Goal: Ask a question

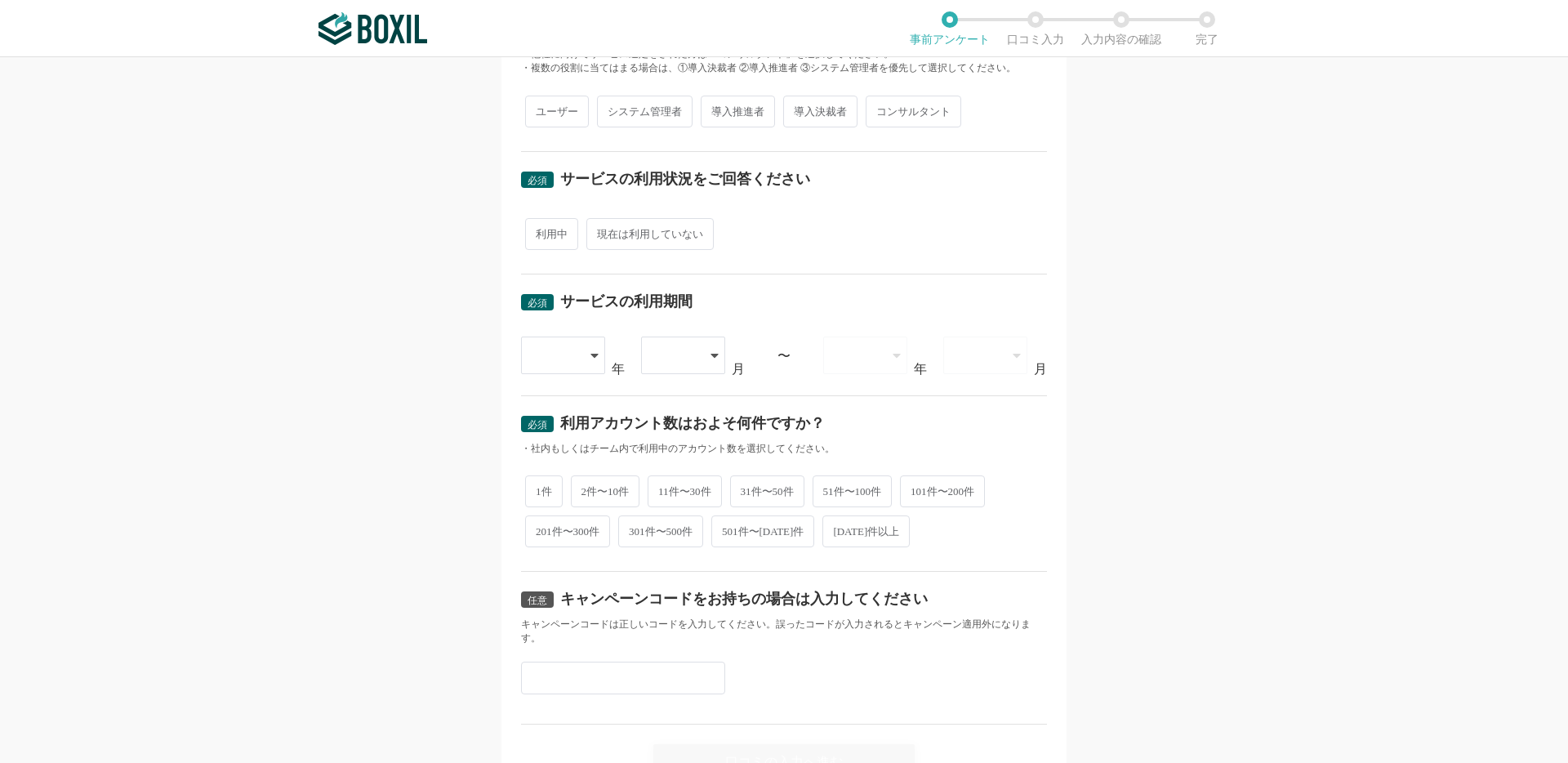
scroll to position [526, 0]
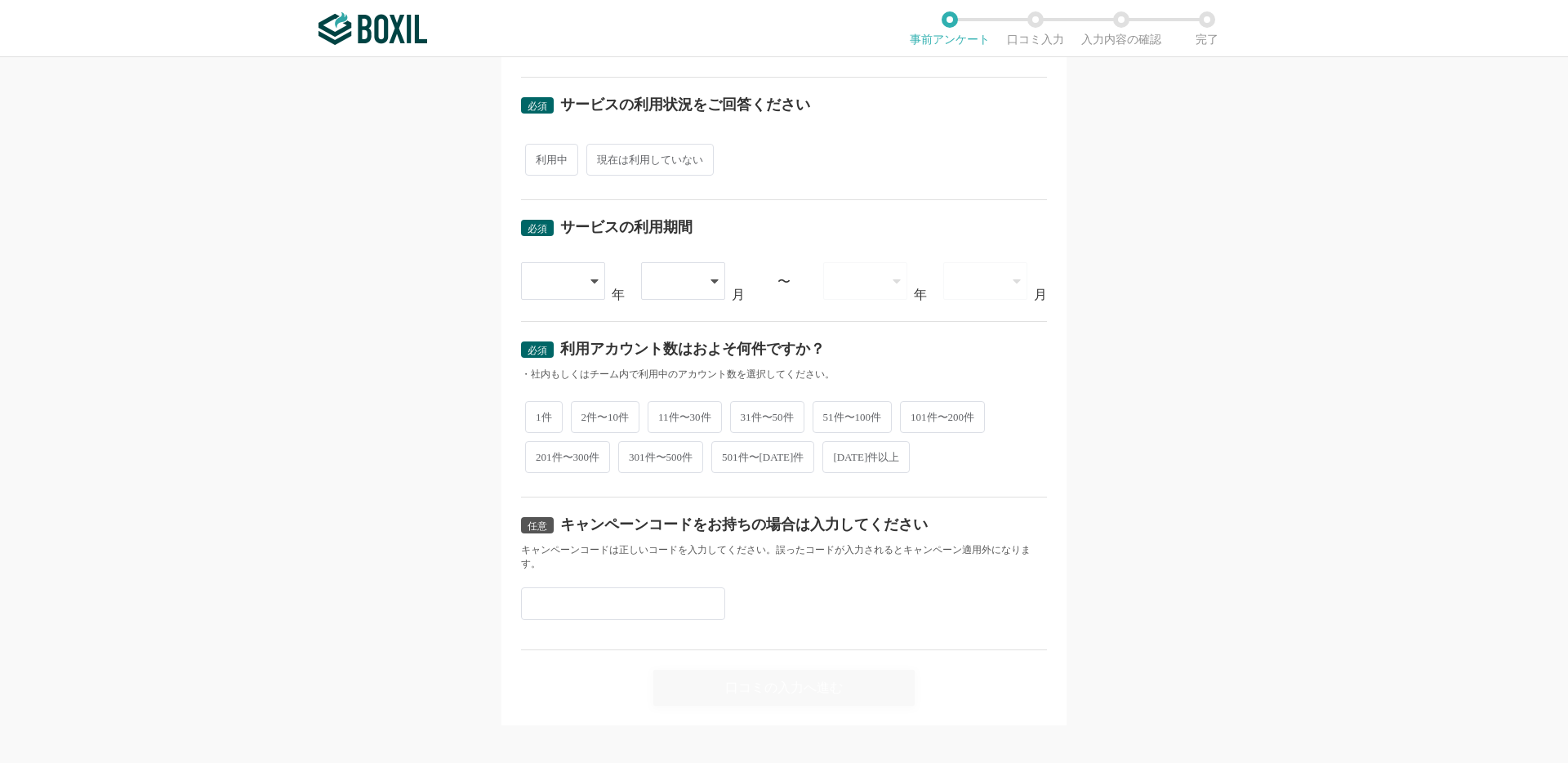
click at [666, 617] on div "任意 キャンペーンコードをお持ちの場合は入力してください キャンペーンコードは正しいコードを入力してください。誤ったコードが入力されるとキャンペーン適用外にな…" at bounding box center [783, 574] width 526 height 152
click at [666, 606] on div "任意 キャンペーンコードをお持ちの場合は入力してください キャンペーンコードは正しいコードを入力してください。誤ったコードが入力されるとキャンペーン適用外にな…" at bounding box center [783, 574] width 526 height 152
click at [679, 587] on input "text" at bounding box center [623, 604] width 204 height 33
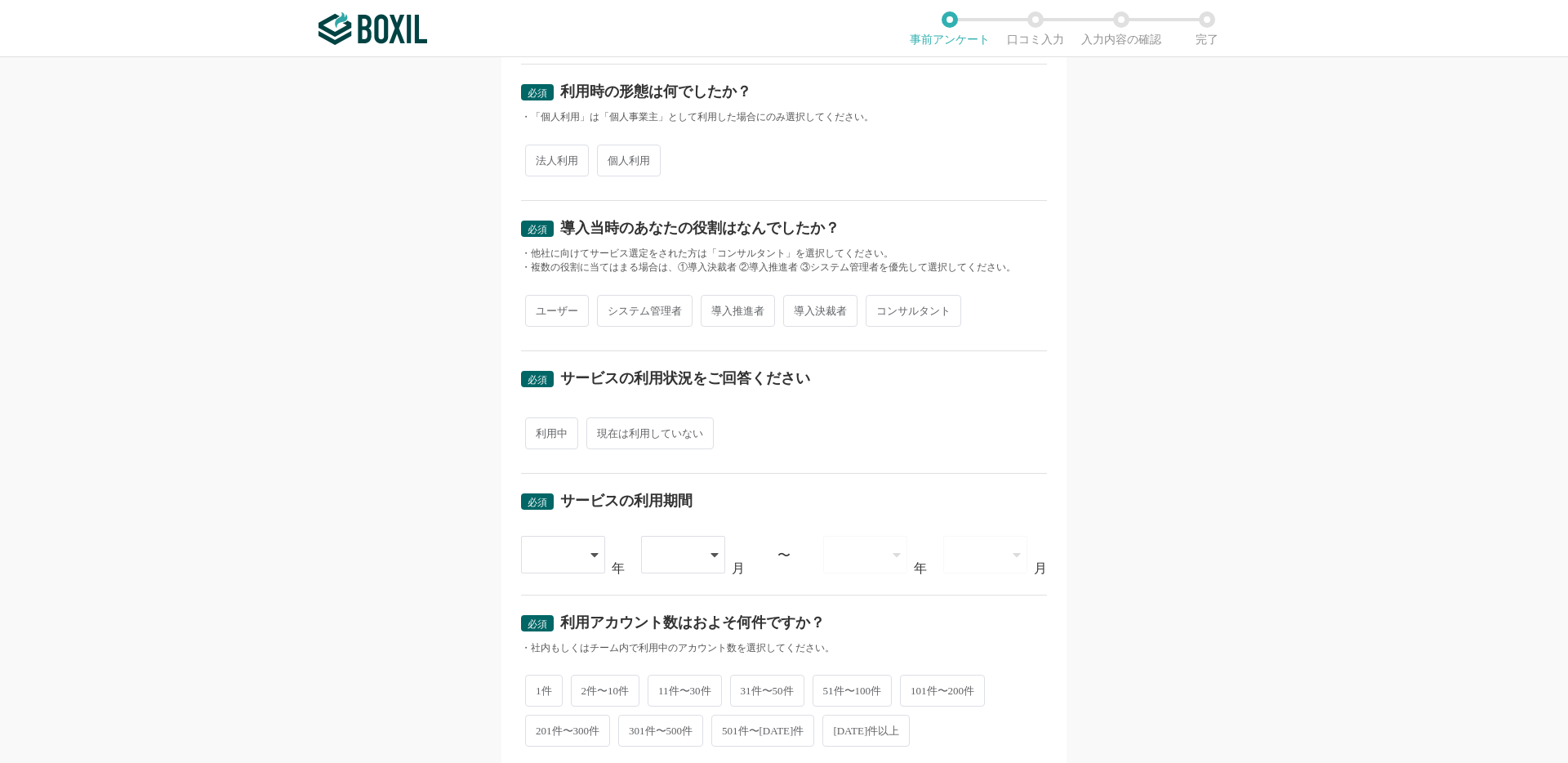
scroll to position [0, 0]
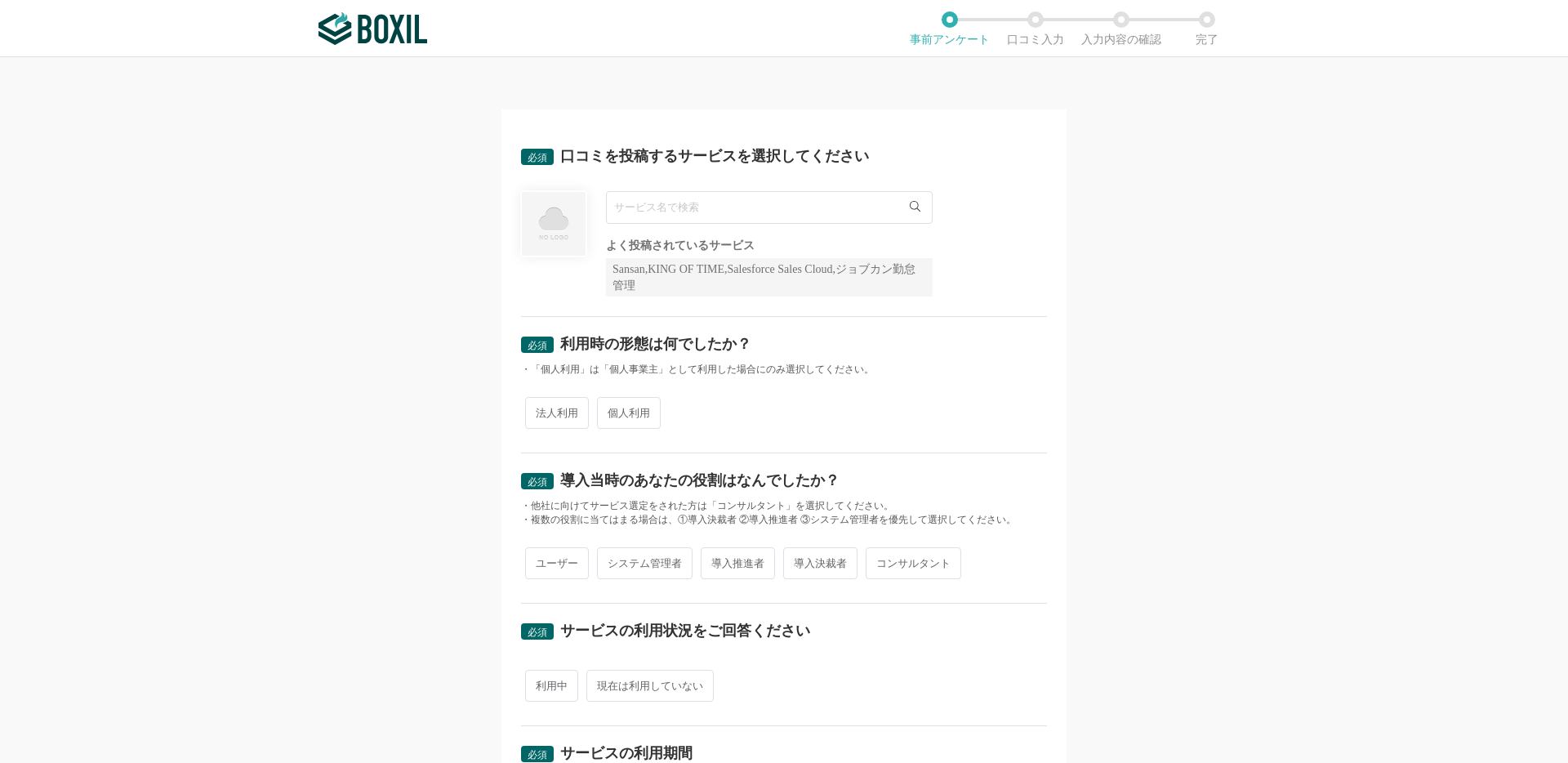
click at [750, 208] on input "text" at bounding box center [769, 207] width 327 height 33
click at [734, 276] on li "SecureMemo" at bounding box center [769, 274] width 325 height 33
type input "SecureMemo"
click at [551, 417] on span "法人利用" at bounding box center [557, 413] width 64 height 32
click at [540, 410] on input "法人利用" at bounding box center [534, 404] width 11 height 11
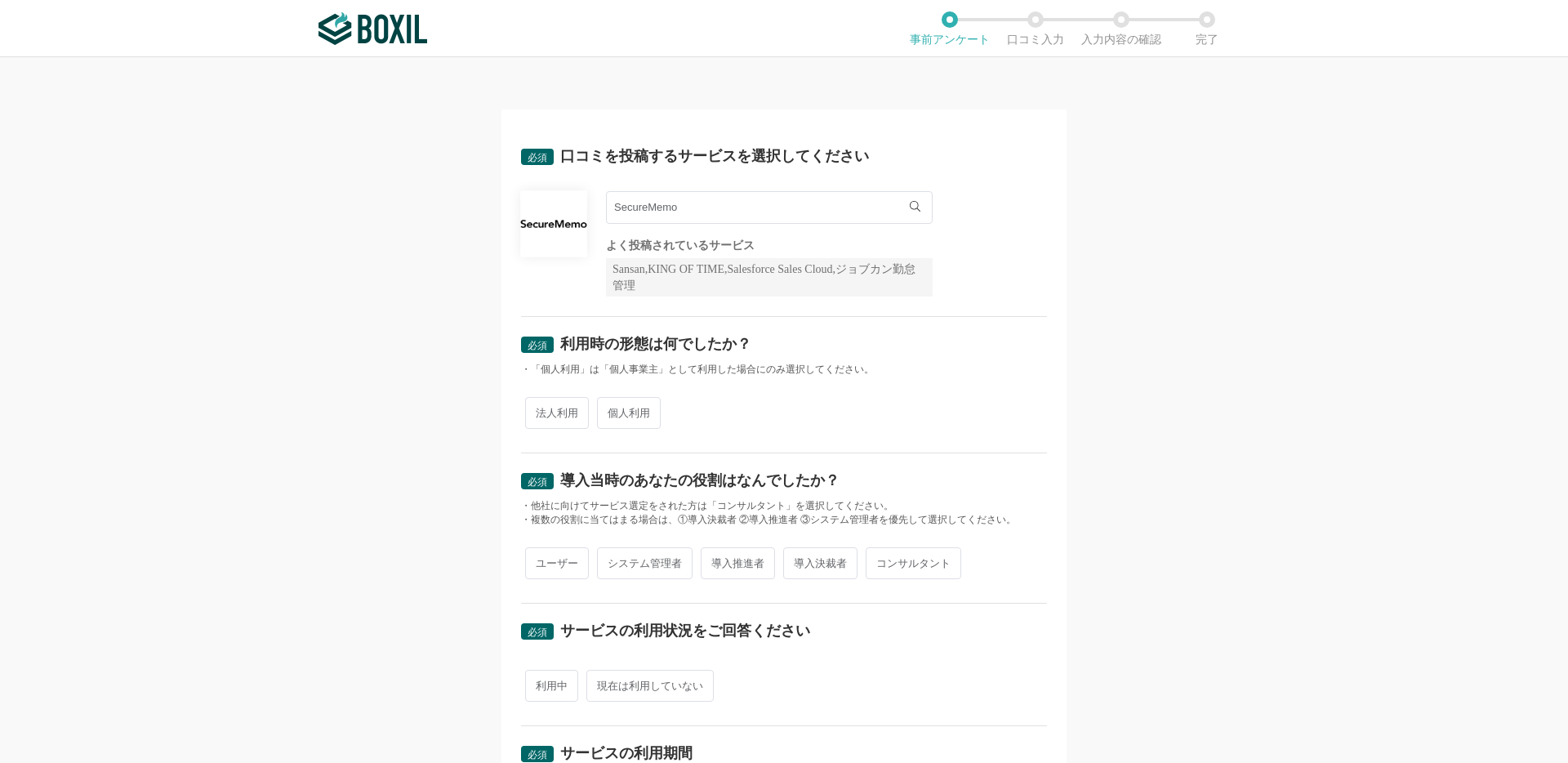
radio input "true"
click at [554, 694] on span "利用中" at bounding box center [552, 686] width 53 height 32
click at [540, 683] on input "利用中" at bounding box center [534, 677] width 11 height 11
radio input "true"
click at [554, 576] on span "ユーザー" at bounding box center [557, 562] width 64 height 32
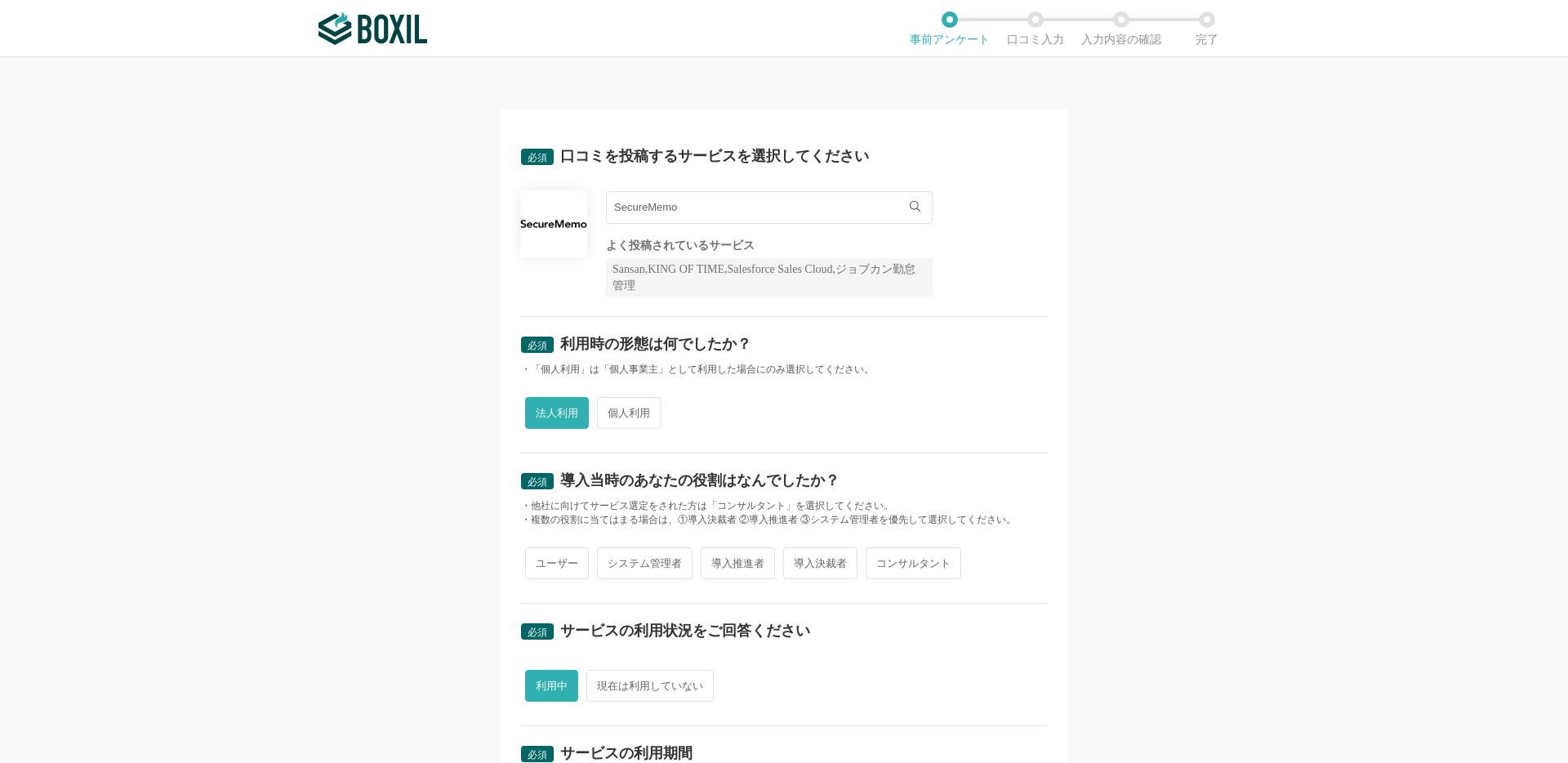
click at [540, 560] on input "ユーザー" at bounding box center [534, 555] width 11 height 11
radio input "true"
click at [356, 32] on img at bounding box center [372, 29] width 109 height 33
